Goal: Task Accomplishment & Management: Manage account settings

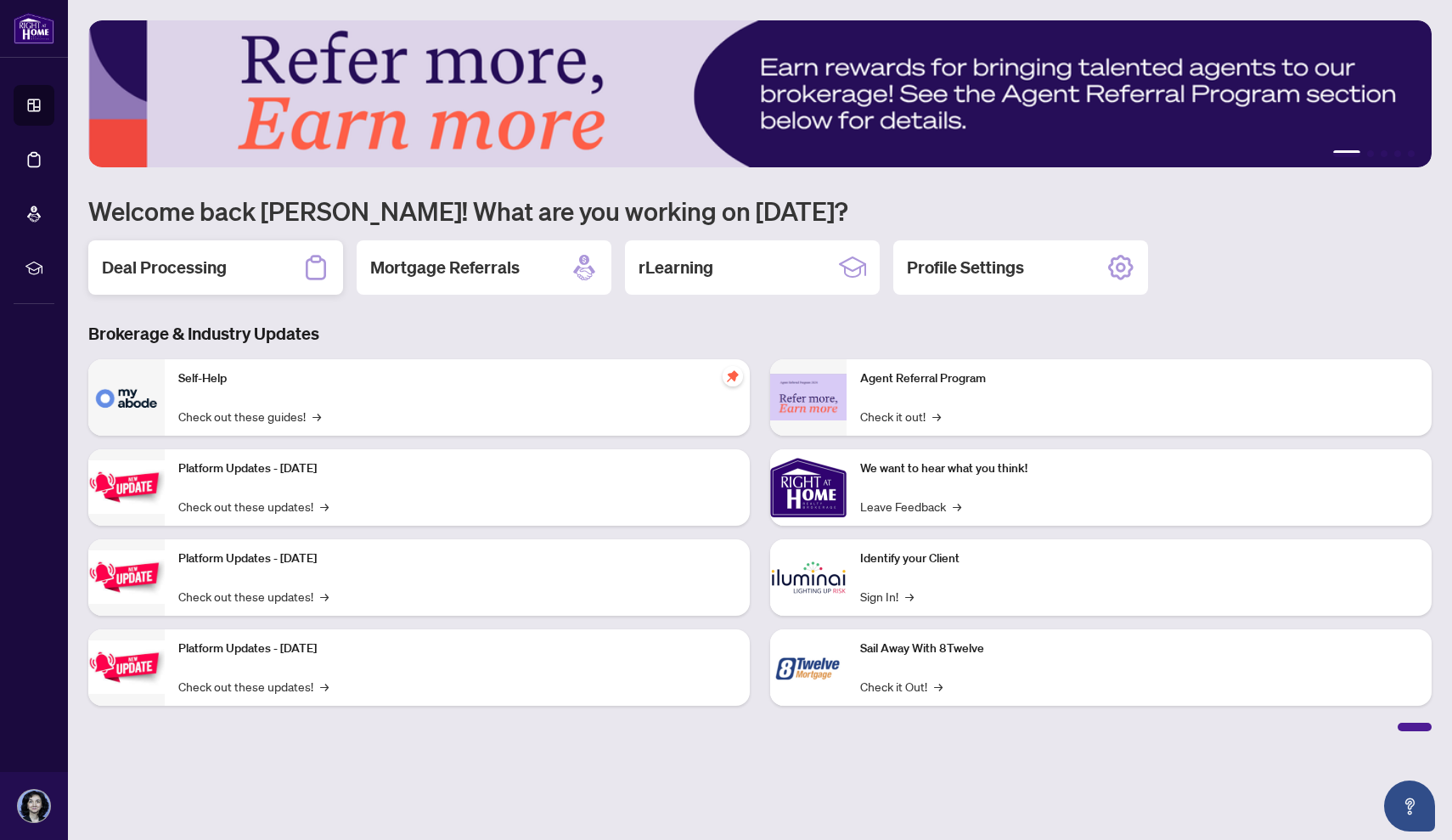
click at [234, 264] on div "Deal Processing" at bounding box center [215, 267] width 255 height 54
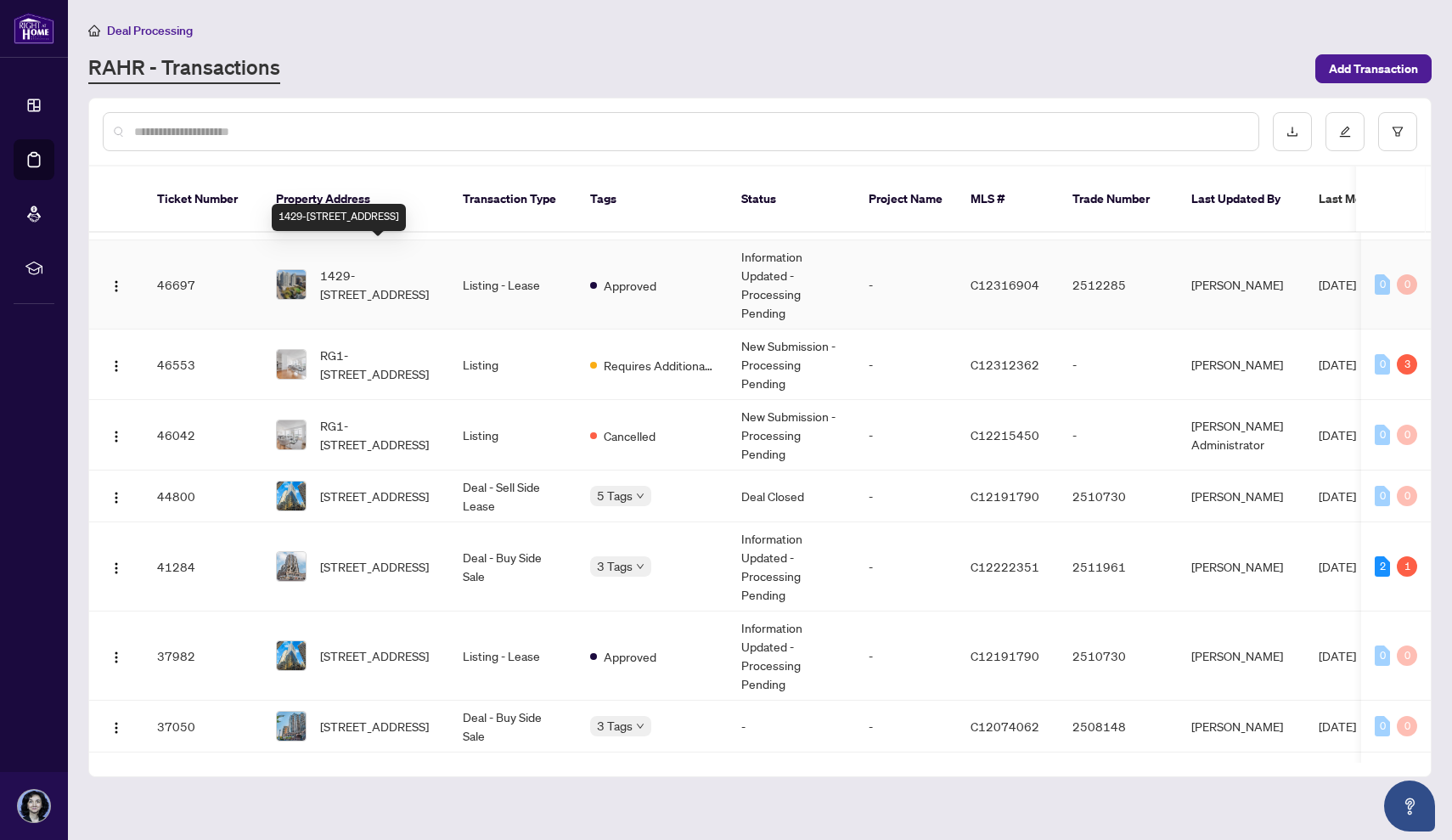
scroll to position [120, 0]
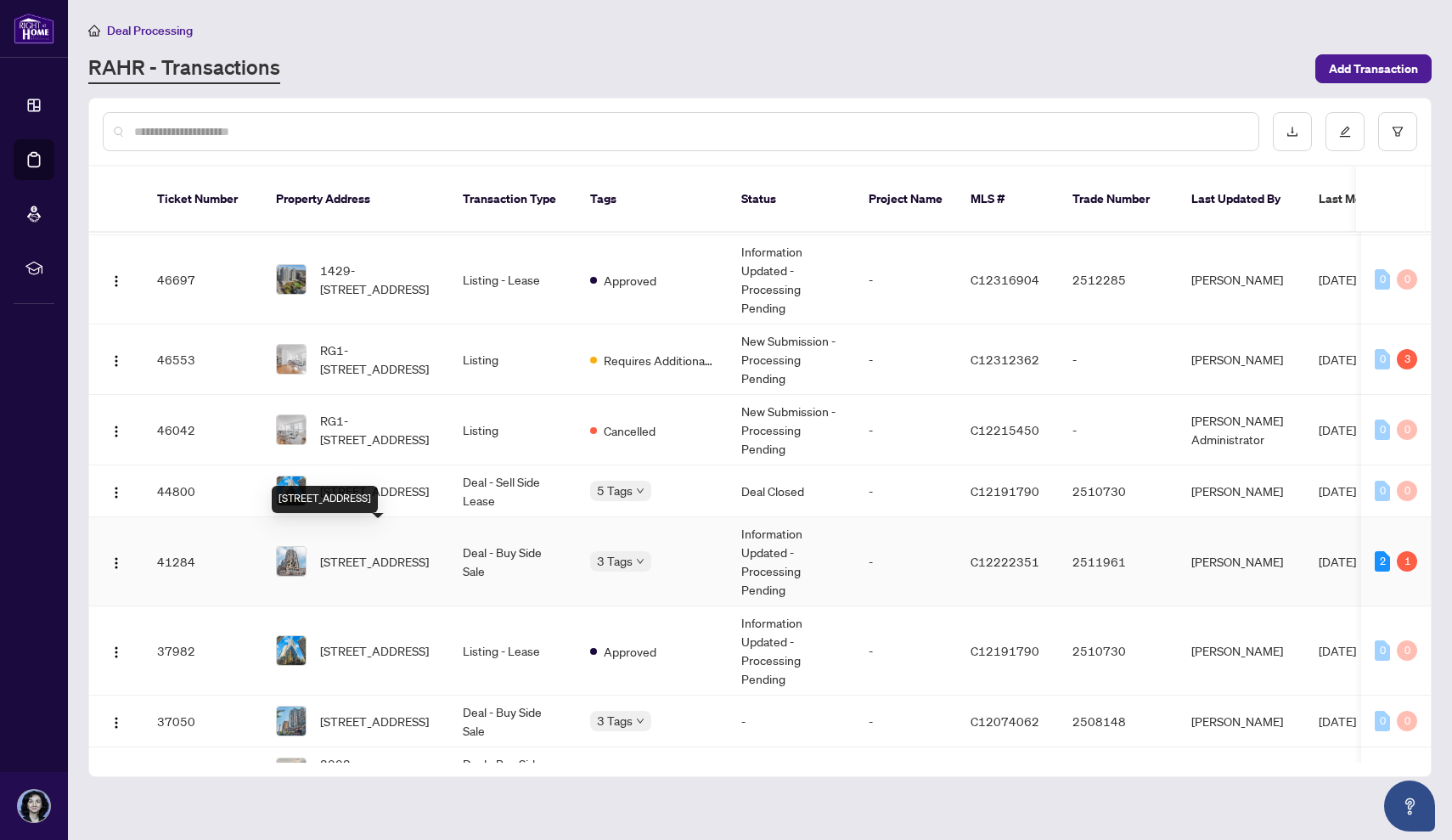
click at [382, 552] on span "[STREET_ADDRESS]" at bounding box center [375, 561] width 109 height 19
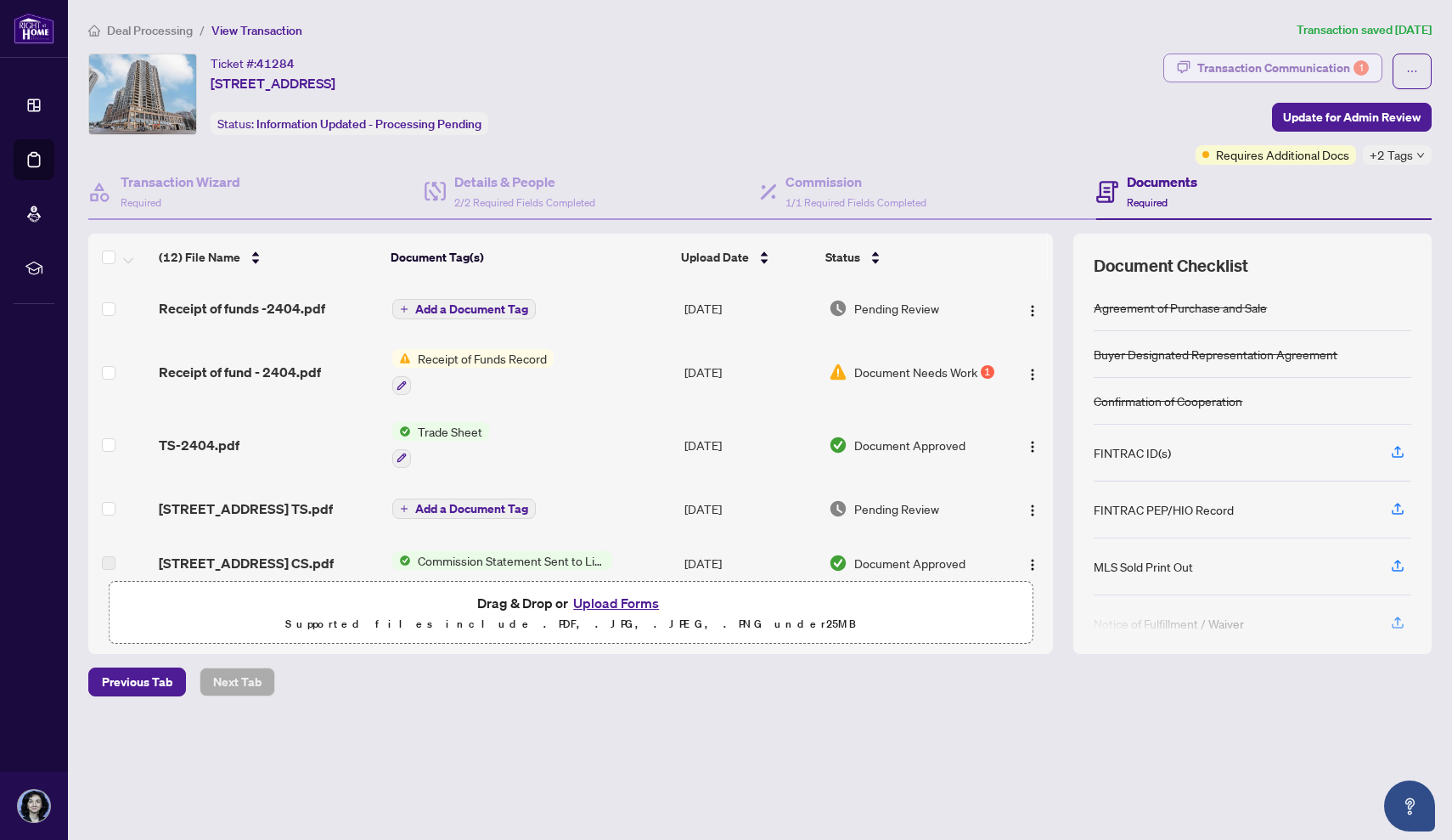
click at [1228, 74] on div "Transaction Communication 1" at bounding box center [1283, 67] width 172 height 27
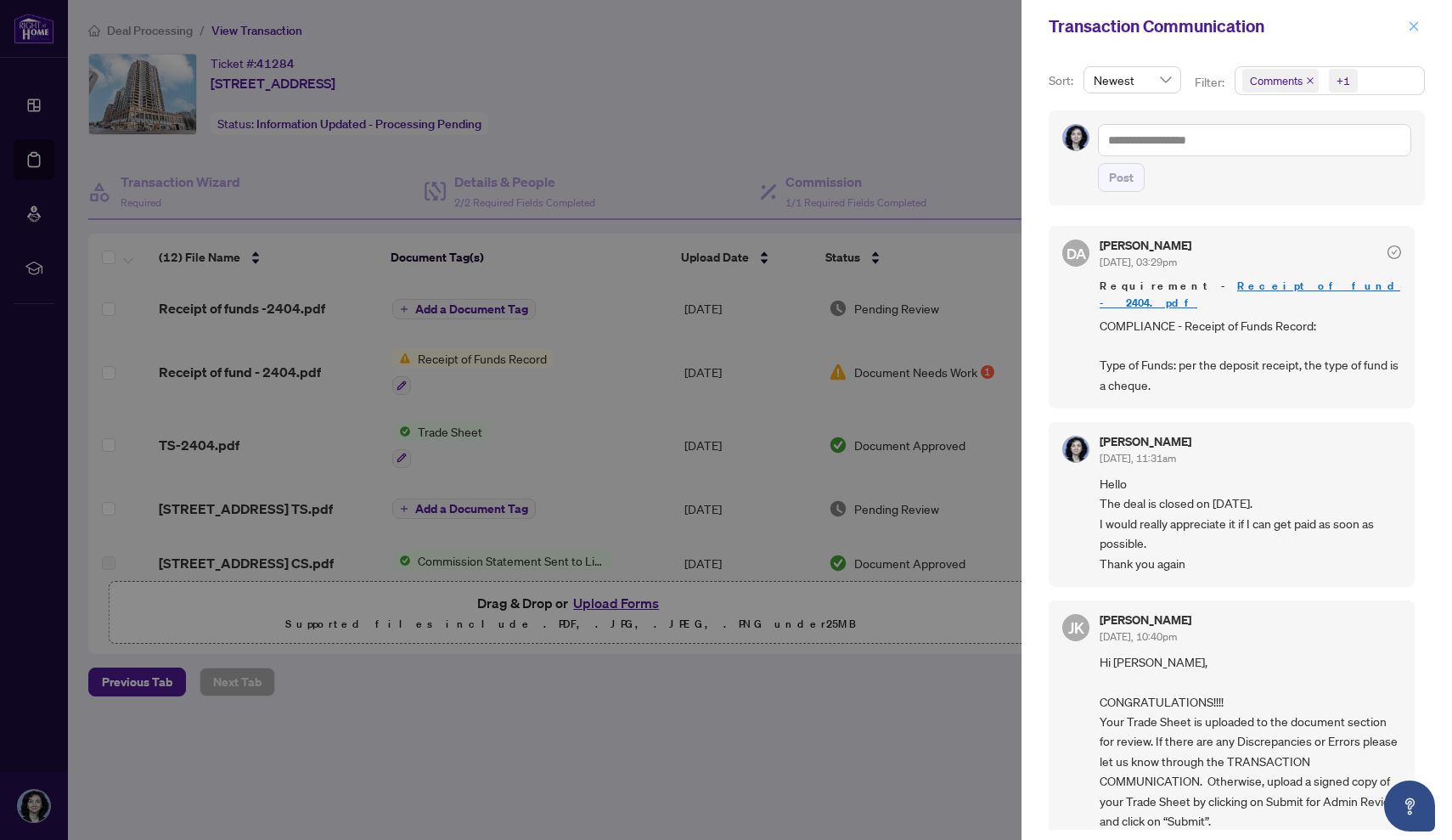
click at [1410, 23] on icon "close" at bounding box center [1414, 26] width 9 height 9
